Goal: Find contact information: Find contact information

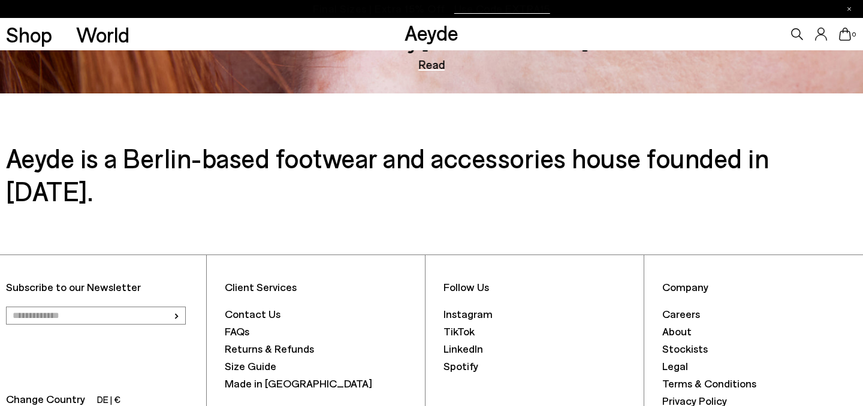
scroll to position [1902, 0]
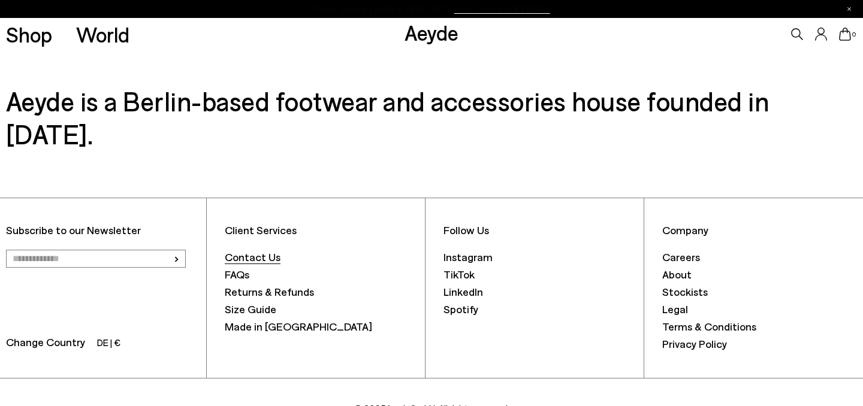
click at [265, 250] on font "Contact Us" at bounding box center [253, 256] width 56 height 13
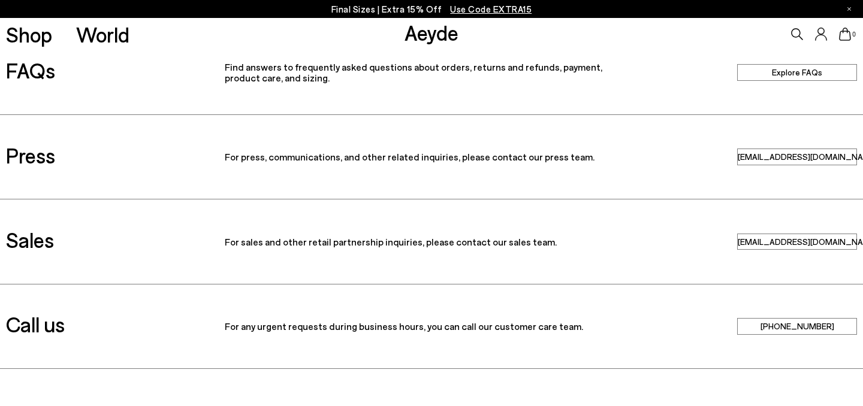
scroll to position [107, 0]
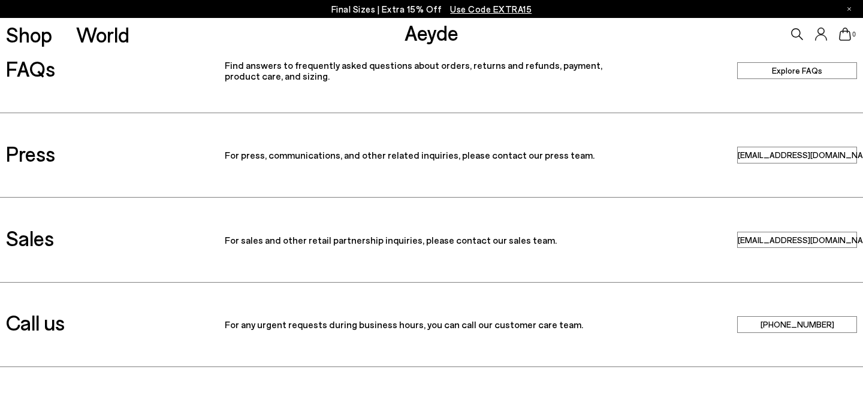
drag, startPoint x: 833, startPoint y: 325, endPoint x: 775, endPoint y: 328, distance: 58.8
click at [775, 328] on link "+49 123456789" at bounding box center [797, 324] width 120 height 16
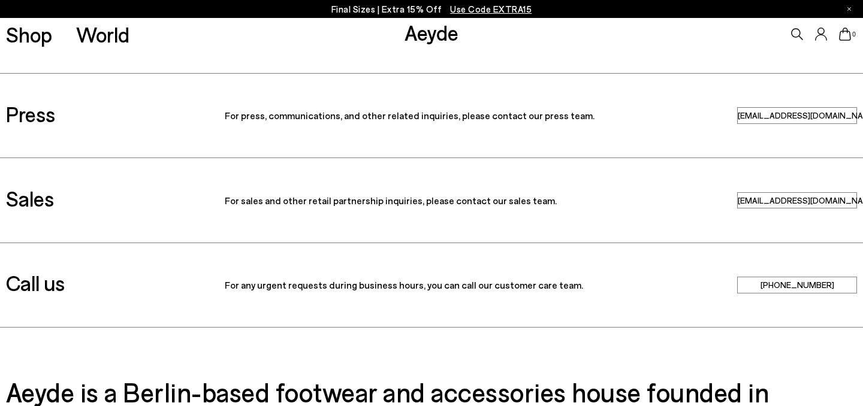
scroll to position [144, 0]
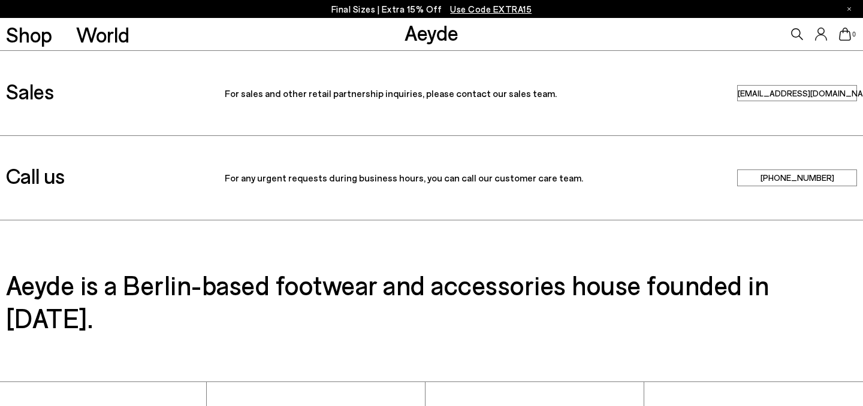
scroll to position [141, 0]
